Goal: Navigation & Orientation: Find specific page/section

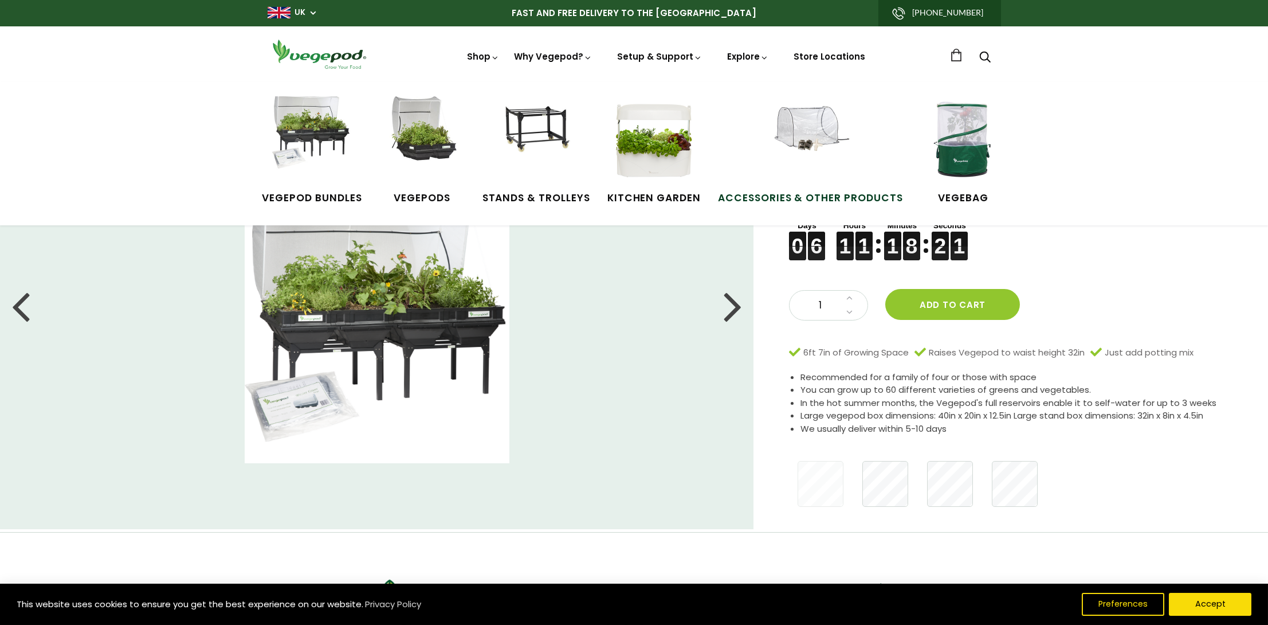
click at [837, 122] on img at bounding box center [810, 139] width 86 height 86
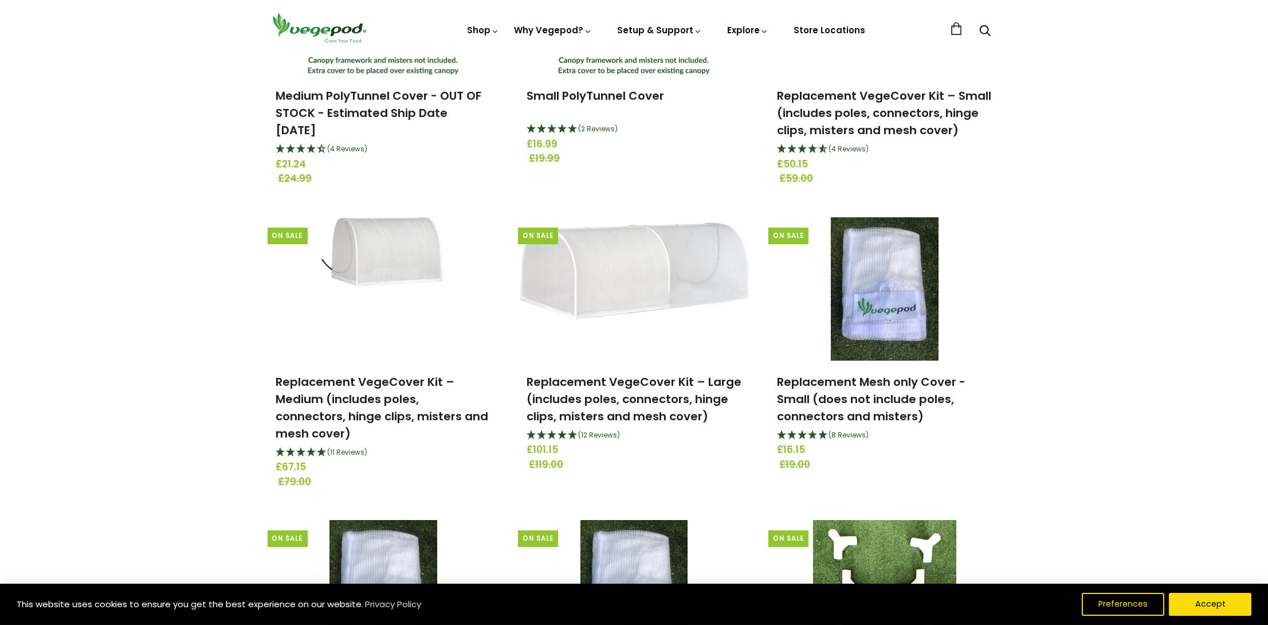
scroll to position [573, 0]
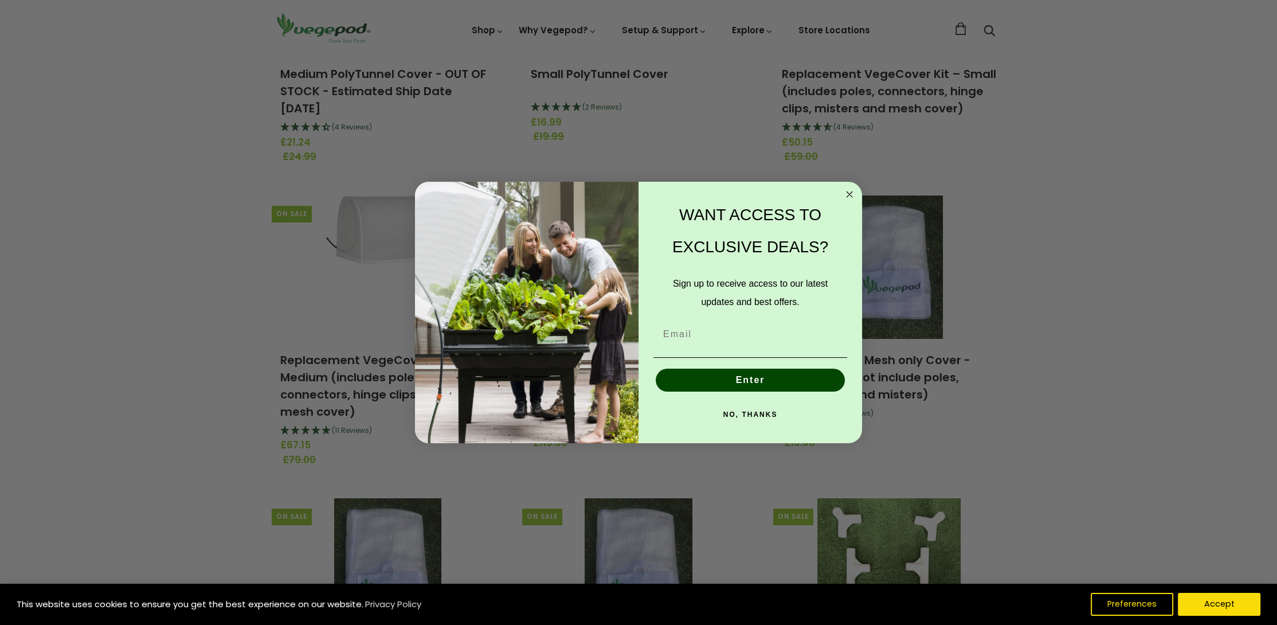
click at [844, 193] on circle "Close dialog" at bounding box center [849, 193] width 13 height 13
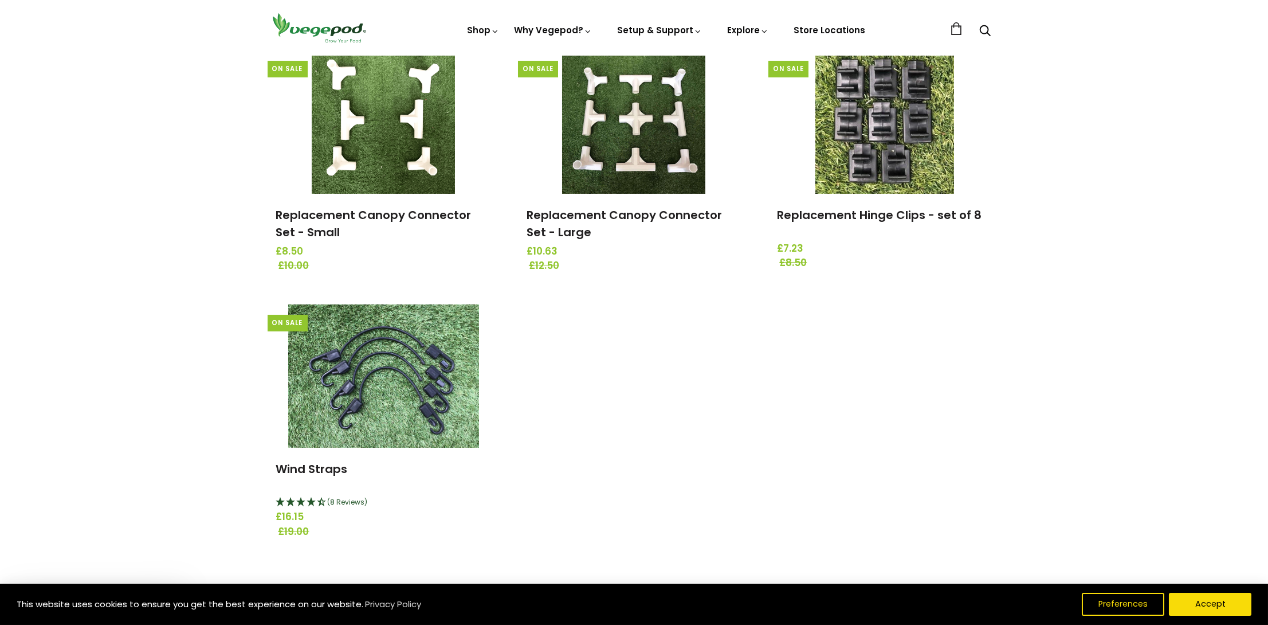
scroll to position [1375, 0]
